Goal: Information Seeking & Learning: Learn about a topic

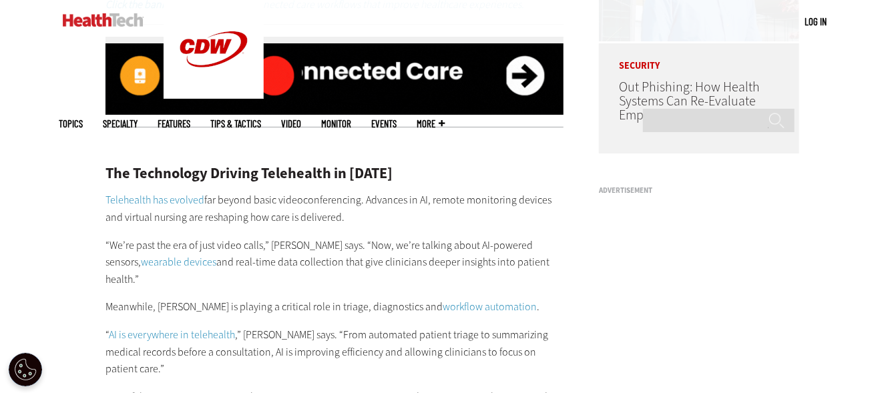
click at [522, 299] on p "Meanwhile, [PERSON_NAME] is playing a critical role in triage, diagnostics and …" at bounding box center [335, 307] width 458 height 17
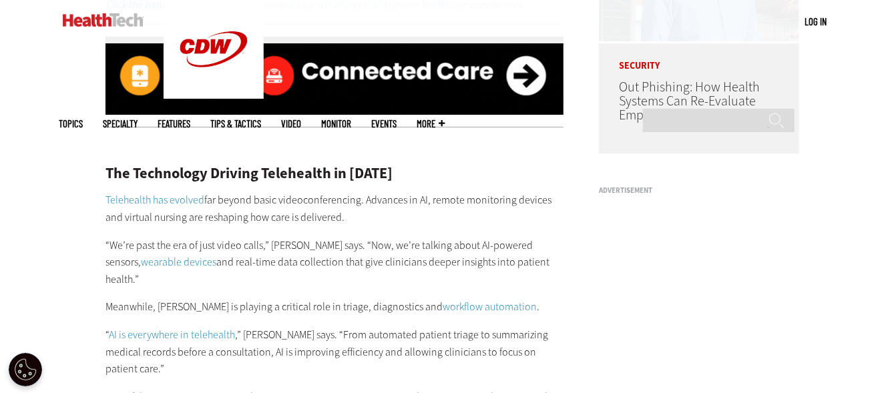
click at [522, 299] on p "Meanwhile, [PERSON_NAME] is playing a critical role in triage, diagnostics and …" at bounding box center [335, 307] width 458 height 17
click at [663, 295] on ins at bounding box center [699, 283] width 200 height 167
drag, startPoint x: 327, startPoint y: 281, endPoint x: 313, endPoint y: 248, distance: 35.4
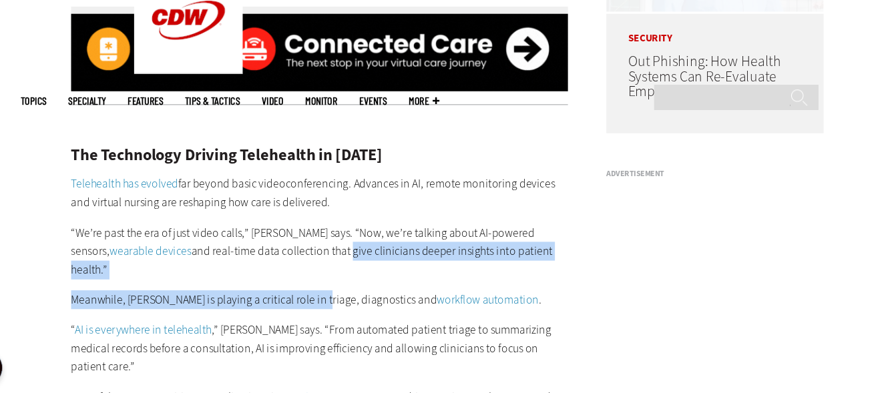
scroll to position [1133, 0]
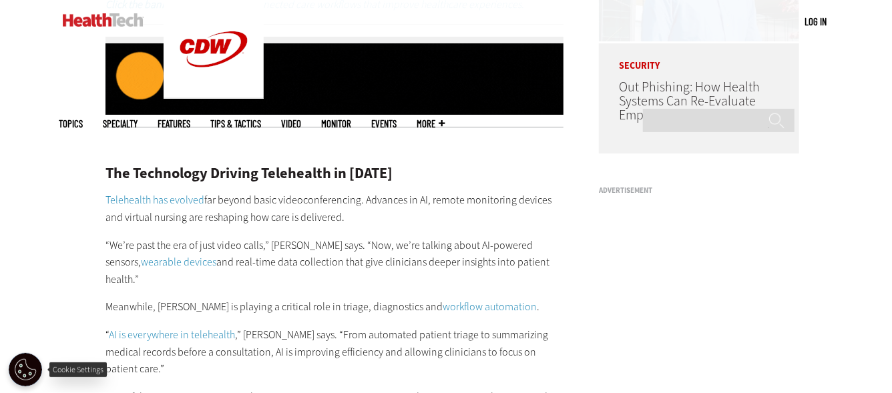
click at [22, 374] on button "Open Preferences" at bounding box center [25, 369] width 33 height 33
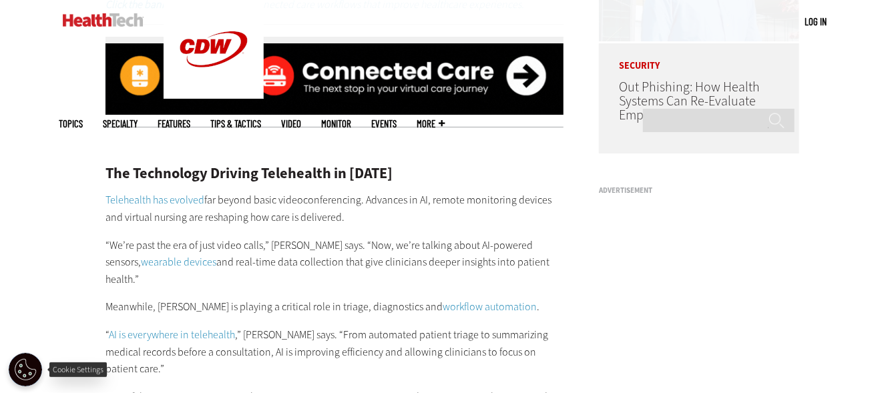
click at [22, 374] on button "Open Preferences" at bounding box center [25, 369] width 33 height 33
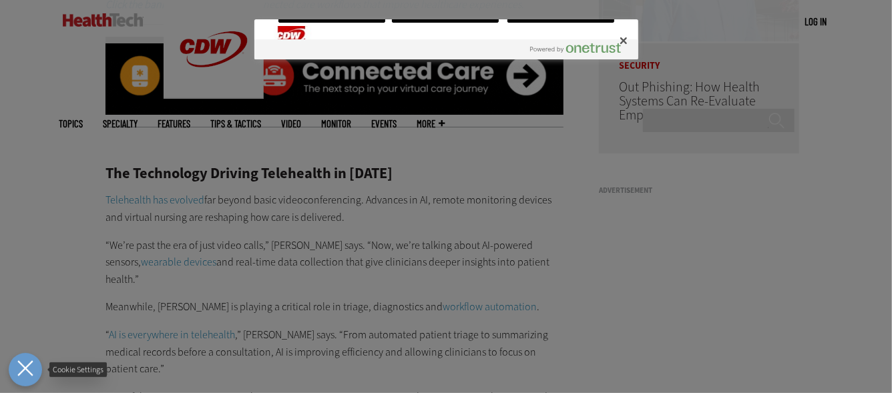
click at [22, 374] on icon "Close Preferences" at bounding box center [25, 369] width 16 height 16
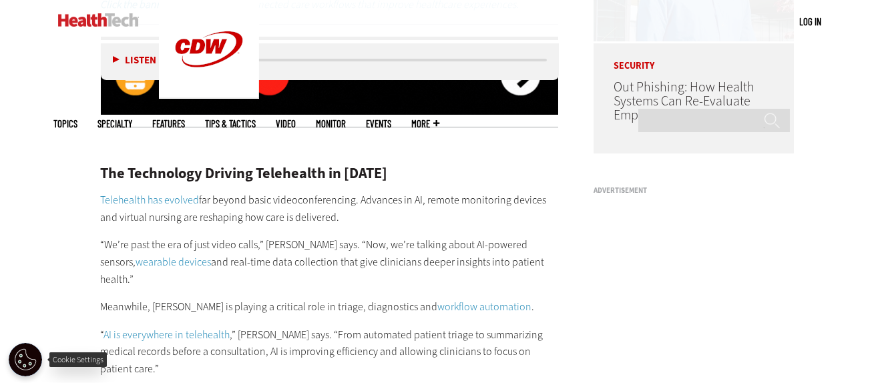
click at [22, 374] on button "Close Preferences" at bounding box center [25, 359] width 33 height 33
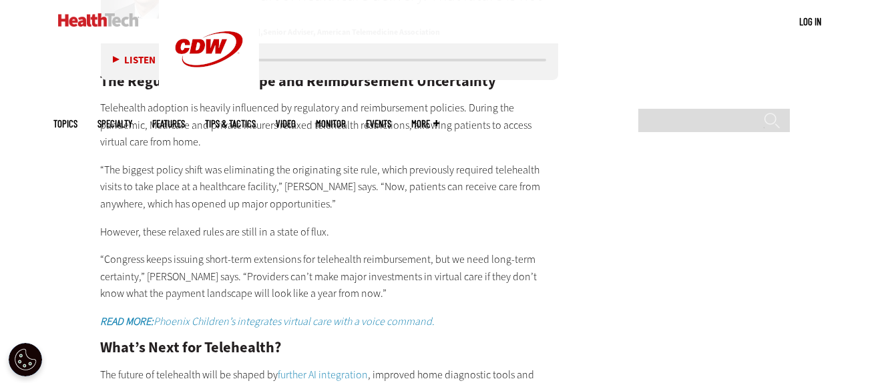
scroll to position [2265, 0]
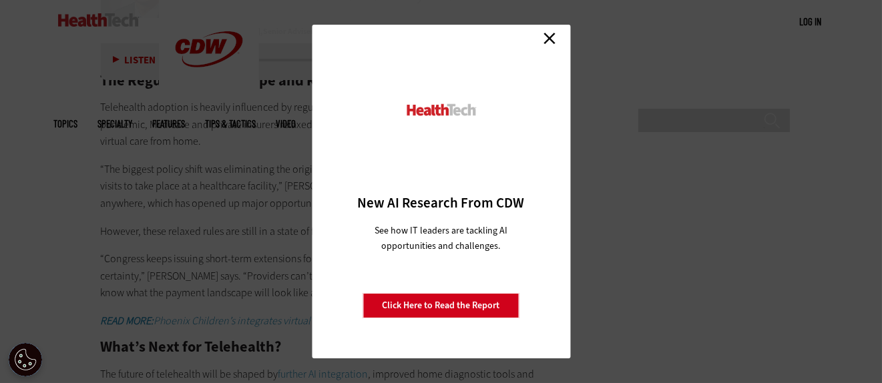
click at [547, 33] on link "Close" at bounding box center [550, 38] width 20 height 20
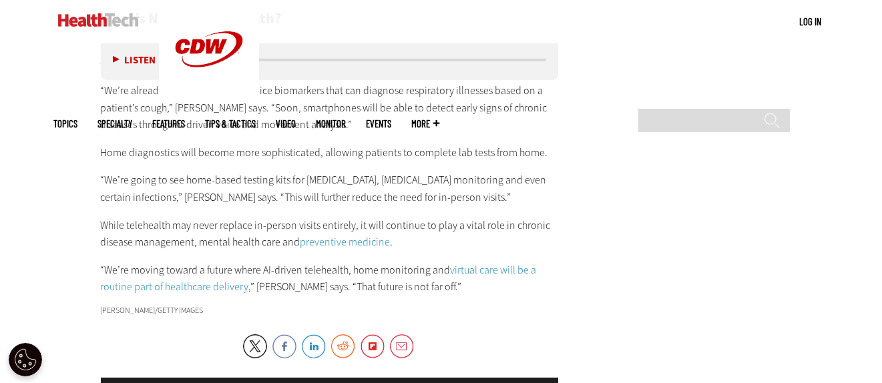
scroll to position [2599, 0]
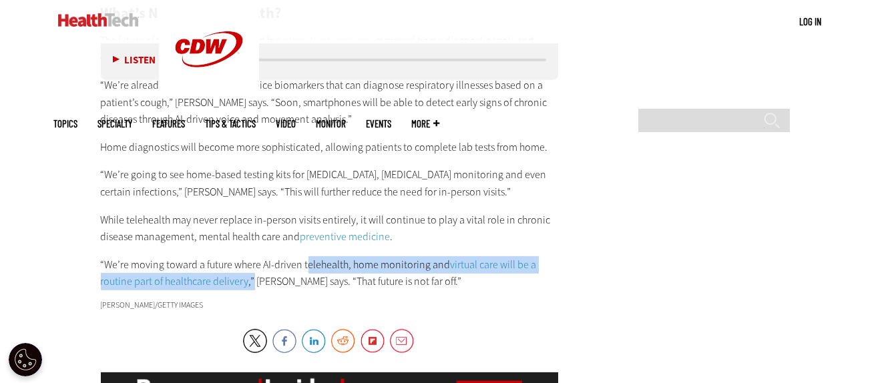
drag, startPoint x: 307, startPoint y: 227, endPoint x: 252, endPoint y: 244, distance: 57.3
click at [252, 257] on p "“We’re moving toward a future where AI-driven telehealth, home monitoring and v…" at bounding box center [330, 274] width 458 height 34
copy p "elehealth, home monitoring and virtual care will be a routine part of healthcar…"
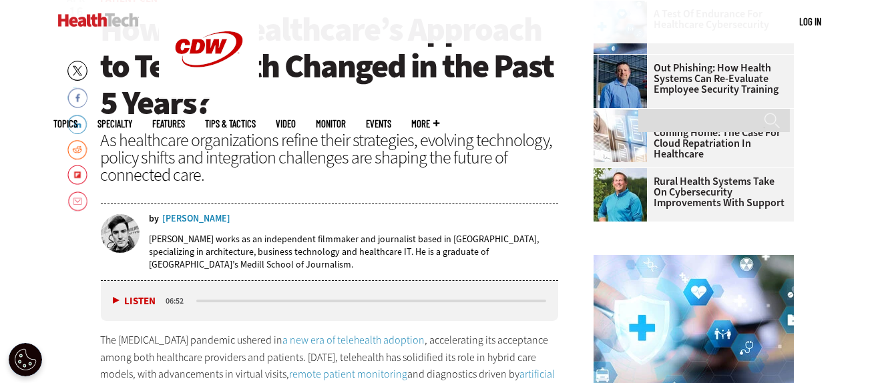
scroll to position [0, 0]
